Goal: Task Accomplishment & Management: Complete application form

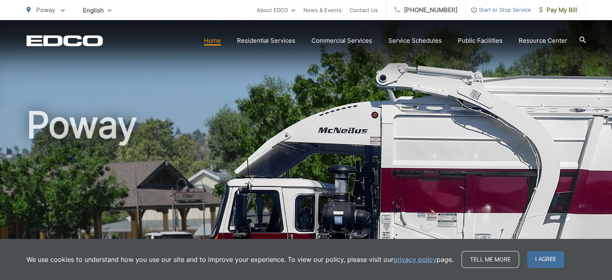
click at [43, 90] on div "Poway" at bounding box center [306, 186] width 559 height 332
click at [538, 259] on span "I agree" at bounding box center [545, 259] width 37 height 17
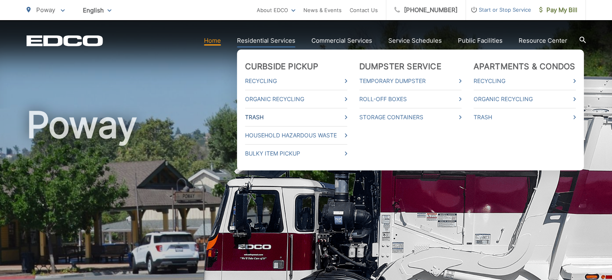
click at [260, 116] on link "Trash" at bounding box center [296, 117] width 102 height 10
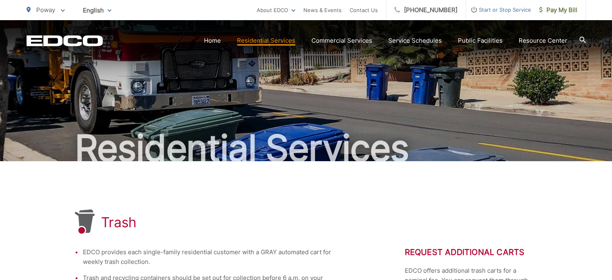
click at [484, 10] on span "Start or Stop Service" at bounding box center [498, 10] width 65 height 10
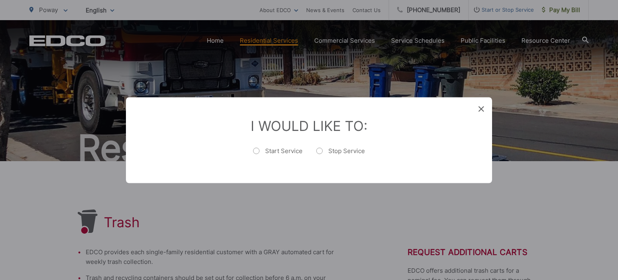
click at [258, 151] on label "Start Service" at bounding box center [278, 154] width 50 height 16
radio input "true"
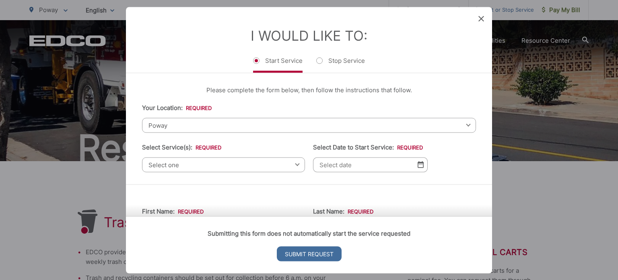
click at [563, 182] on div "Entry Status None In Progress Completed None None In Progress Completed I Would…" at bounding box center [309, 140] width 618 height 280
